Goal: Find specific page/section: Find specific page/section

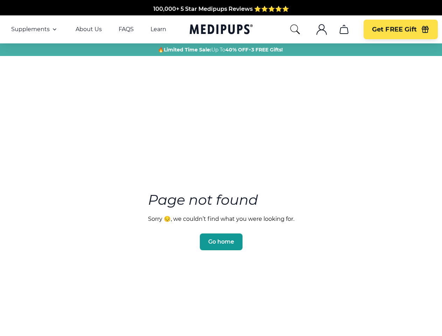
click at [221, 168] on section "Page not found Sorry 😔, we couldn’t find what you were looking for. Go home" at bounding box center [221, 204] width 442 height 269
click at [35, 29] on span "Supplements" at bounding box center [30, 29] width 38 height 7
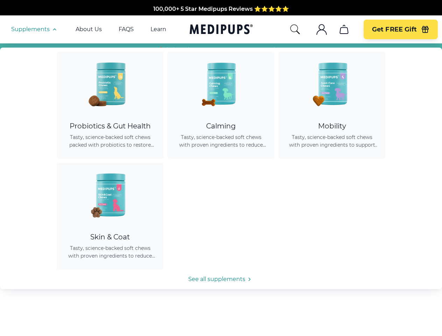
click at [54, 29] on icon "button" at bounding box center [54, 29] width 8 height 8
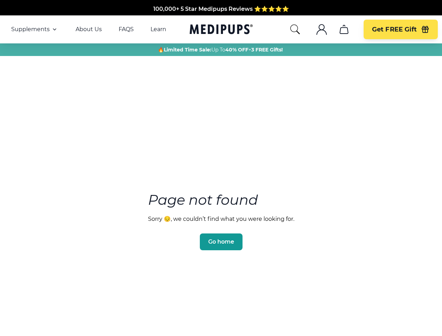
click at [295, 29] on icon "search" at bounding box center [294, 29] width 11 height 11
click at [321, 29] on icon ".cls-1{fill:none;stroke:currentColor;stroke-miterlimit:10;stroke-width:1.5px;}" at bounding box center [321, 29] width 11 height 11
click at [344, 29] on icon "cart" at bounding box center [343, 29] width 11 height 11
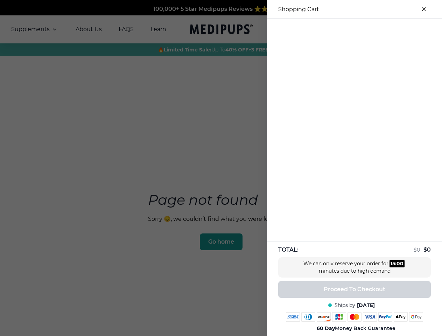
click at [344, 29] on div at bounding box center [354, 25] width 175 height 12
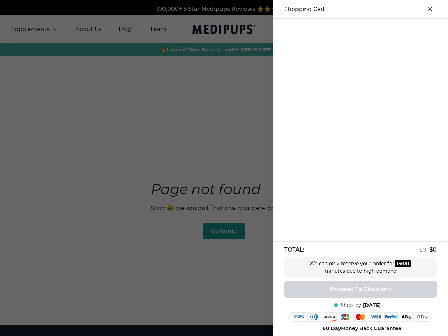
click at [400, 29] on div at bounding box center [360, 25] width 175 height 12
